Goal: Task Accomplishment & Management: Manage account settings

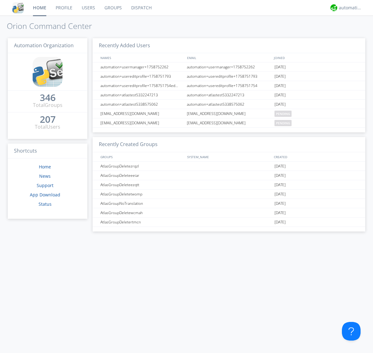
click at [88, 8] on link "Users" at bounding box center [88, 8] width 23 height 16
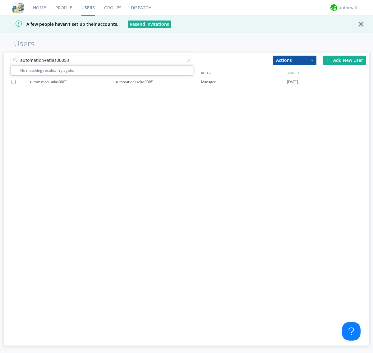
type input "automation+atlas00053"
click at [158, 82] on div "automation+atlas0005" at bounding box center [158, 81] width 86 height 9
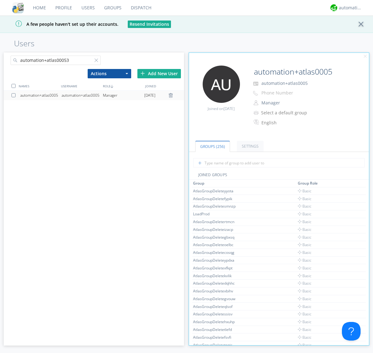
click at [249, 146] on link "Settings" at bounding box center [250, 146] width 27 height 11
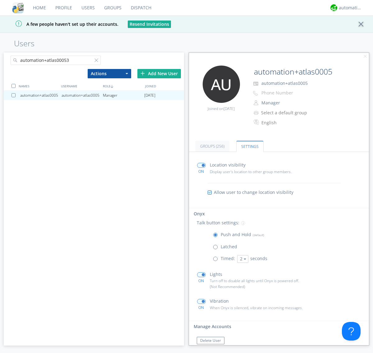
click at [217, 248] on span at bounding box center [217, 249] width 8 height 8
click at [0, 0] on input "radio" at bounding box center [0, 0] width 0 height 0
click at [217, 236] on span at bounding box center [217, 236] width 8 height 8
click at [0, 0] on input "radio" at bounding box center [0, 0] width 0 height 0
click at [349, 8] on div "automation+atlas" at bounding box center [350, 8] width 23 height 6
